Goal: Find specific page/section: Find specific page/section

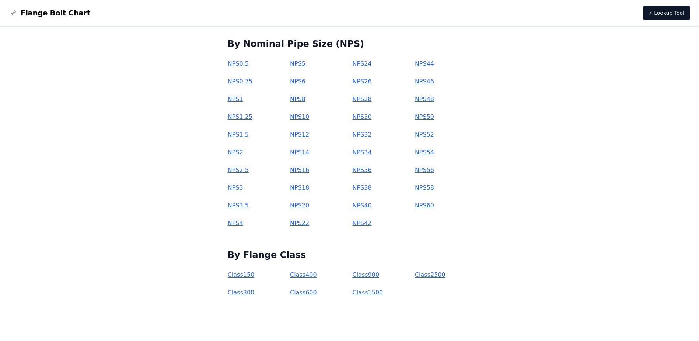
scroll to position [78, 0]
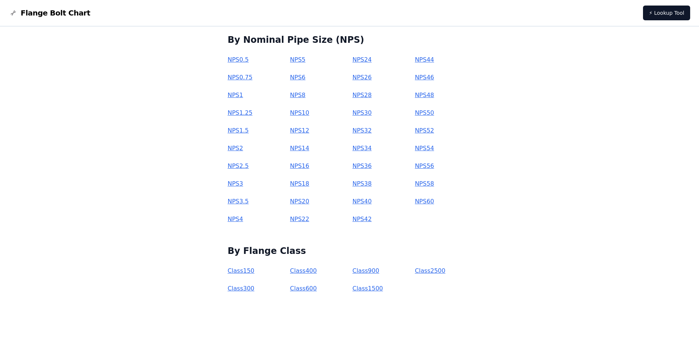
click at [255, 291] on link "Class 300" at bounding box center [241, 288] width 27 height 7
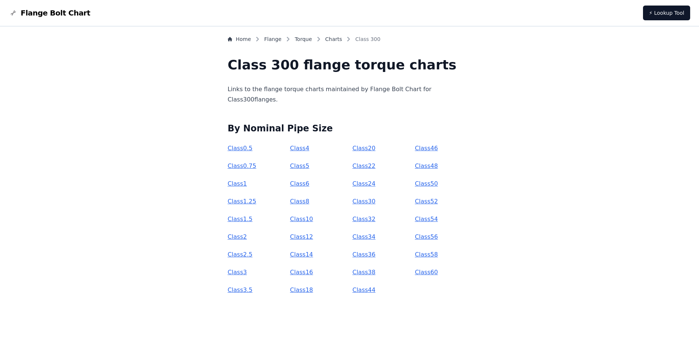
scroll to position [1, 0]
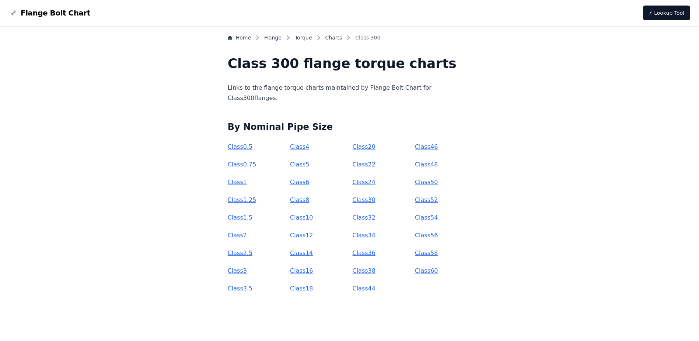
click at [247, 270] on link "Class 3" at bounding box center [237, 270] width 19 height 7
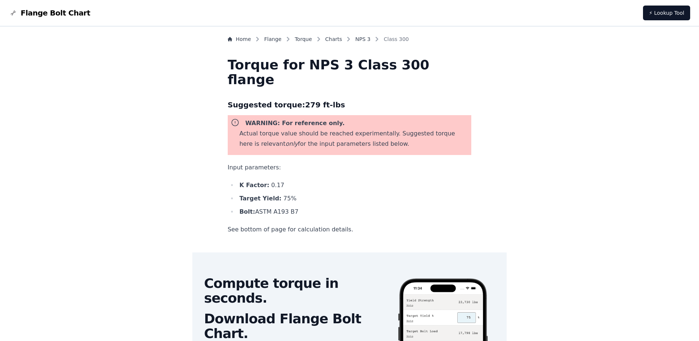
click at [31, 11] on span "Flange Bolt Chart" at bounding box center [56, 13] width 70 height 10
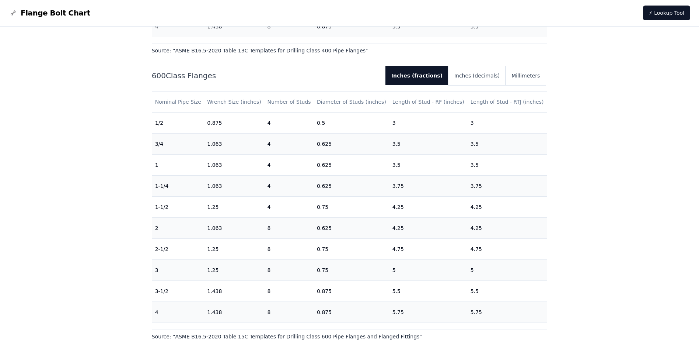
scroll to position [1106, 0]
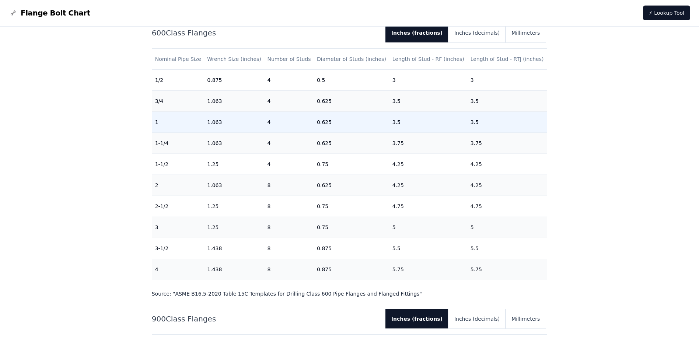
click at [394, 129] on td "3.5" at bounding box center [429, 122] width 78 height 21
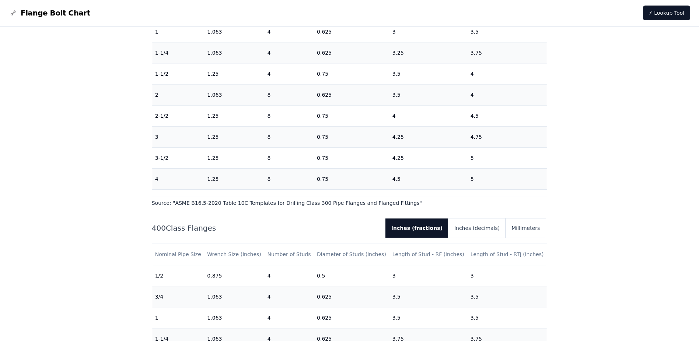
scroll to position [553, 0]
